Goal: Task Accomplishment & Management: Use online tool/utility

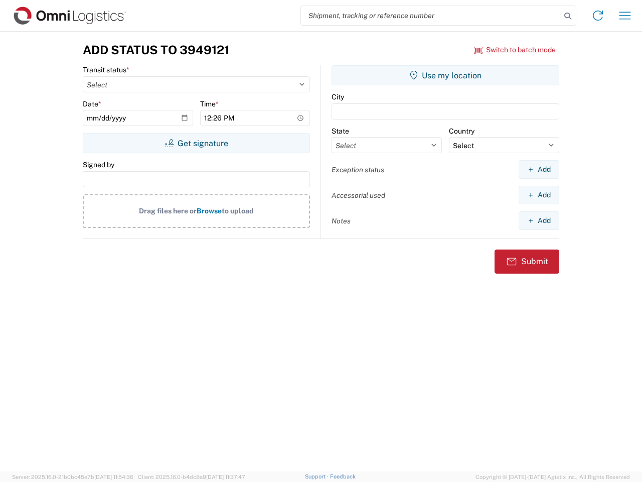
click at [431, 16] on input "search" at bounding box center [431, 15] width 260 height 19
click at [568, 16] on icon at bounding box center [568, 16] width 14 height 14
click at [598, 16] on icon at bounding box center [598, 16] width 16 height 16
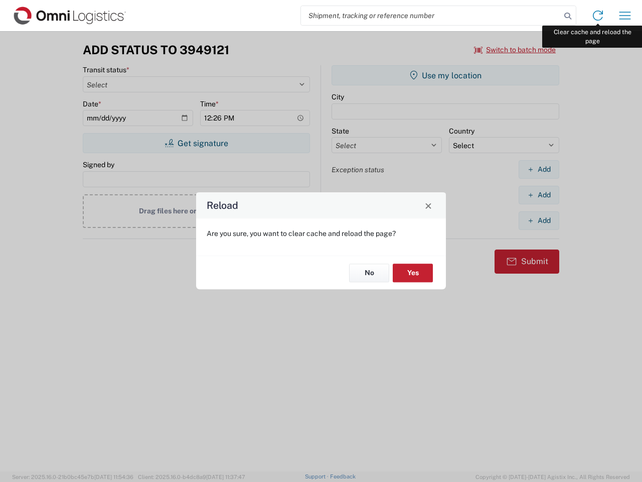
click at [625, 16] on div "Reload Are you sure, you want to clear cache and reload the page? No Yes" at bounding box center [321, 241] width 642 height 482
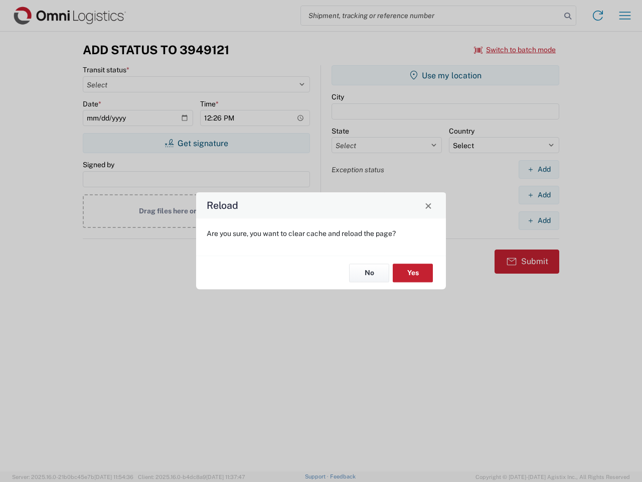
click at [515, 50] on div "Reload Are you sure, you want to clear cache and reload the page? No Yes" at bounding box center [321, 241] width 642 height 482
click at [196, 143] on div "Reload Are you sure, you want to clear cache and reload the page? No Yes" at bounding box center [321, 241] width 642 height 482
click at [446, 75] on div "Reload Are you sure, you want to clear cache and reload the page? No Yes" at bounding box center [321, 241] width 642 height 482
click at [539, 169] on div "Reload Are you sure, you want to clear cache and reload the page? No Yes" at bounding box center [321, 241] width 642 height 482
click at [539, 195] on div "Reload Are you sure, you want to clear cache and reload the page? No Yes" at bounding box center [321, 241] width 642 height 482
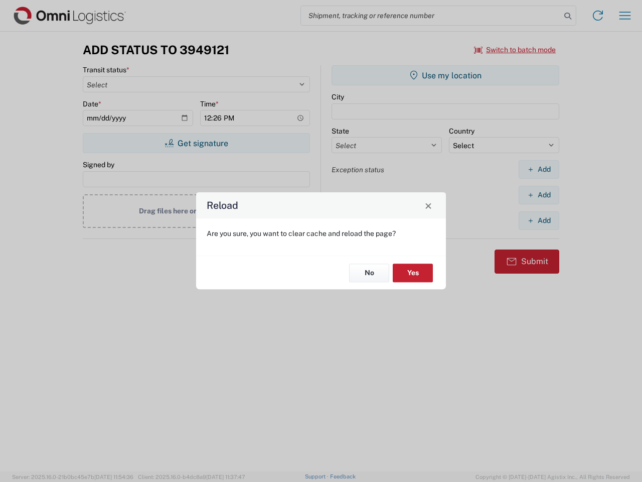
click at [539, 220] on div "Reload Are you sure, you want to clear cache and reload the page? No Yes" at bounding box center [321, 241] width 642 height 482
